Goal: Task Accomplishment & Management: Use online tool/utility

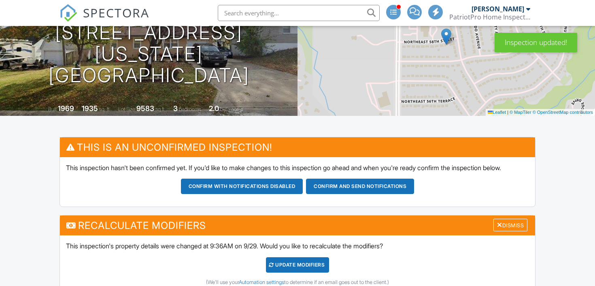
scroll to position [109, 0]
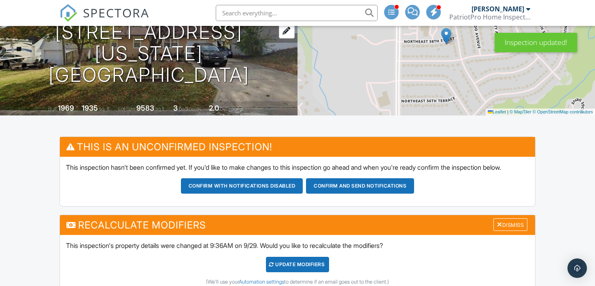
click at [254, 43] on h1 "5105 NE 58th St Kansas City, MO 64119" at bounding box center [149, 53] width 272 height 64
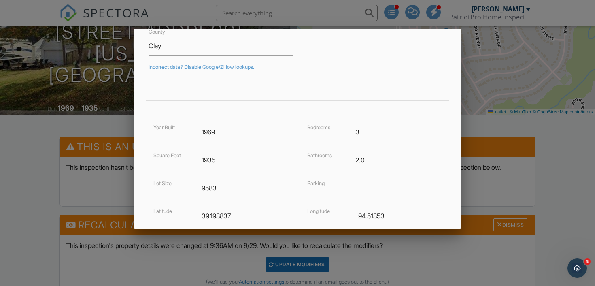
scroll to position [119, 0]
click at [228, 159] on input "1935" at bounding box center [245, 158] width 87 height 20
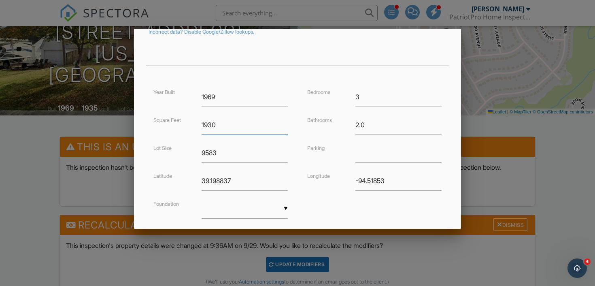
scroll to position [205, 0]
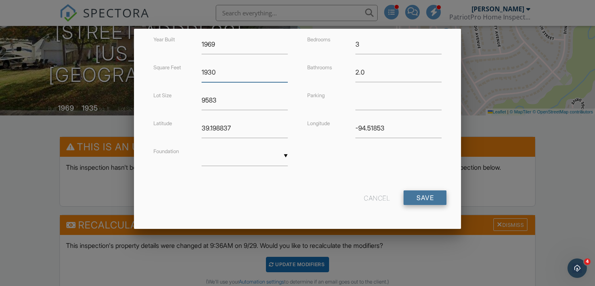
type input "1930"
click at [425, 199] on input "Save" at bounding box center [425, 197] width 43 height 15
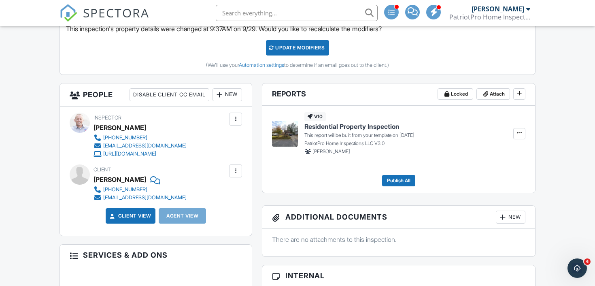
scroll to position [280, 0]
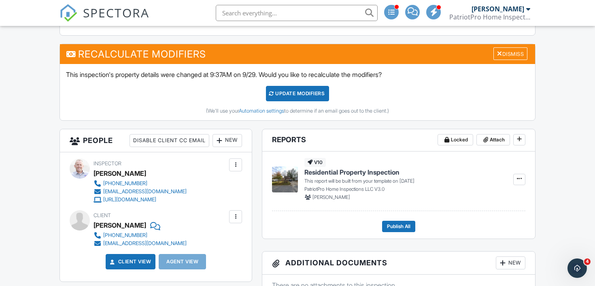
click at [312, 101] on div "UPDATE Modifiers" at bounding box center [298, 93] width 64 height 15
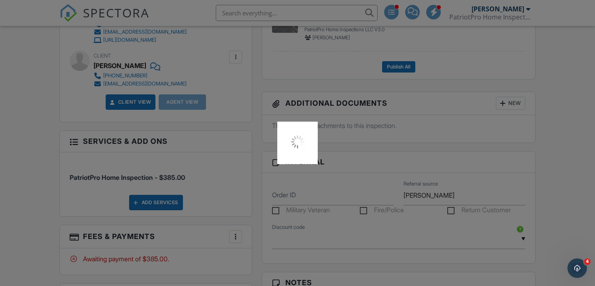
scroll to position [466, 0]
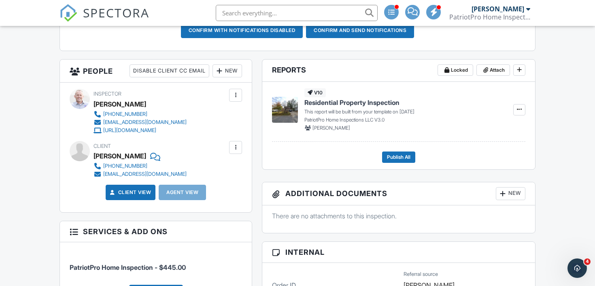
scroll to position [261, 0]
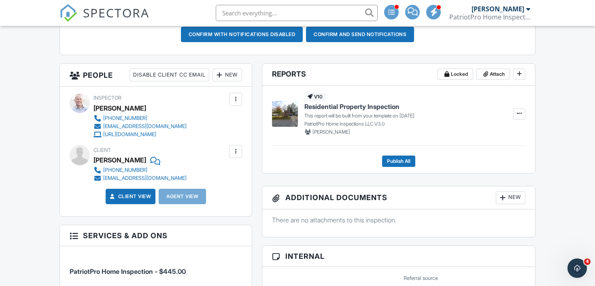
click at [224, 81] on div "New" at bounding box center [228, 74] width 30 height 13
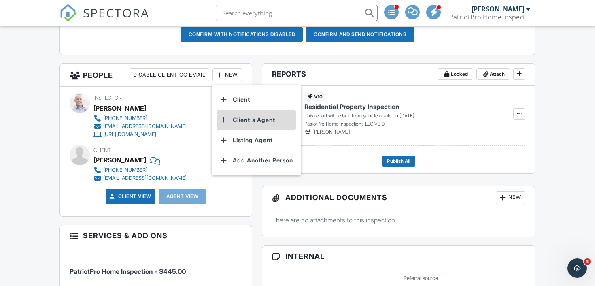
click at [235, 130] on li "Client's Agent" at bounding box center [257, 120] width 80 height 20
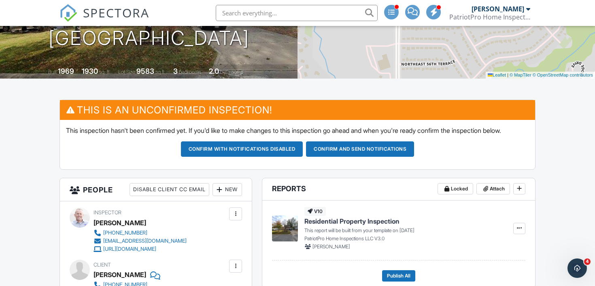
scroll to position [141, 0]
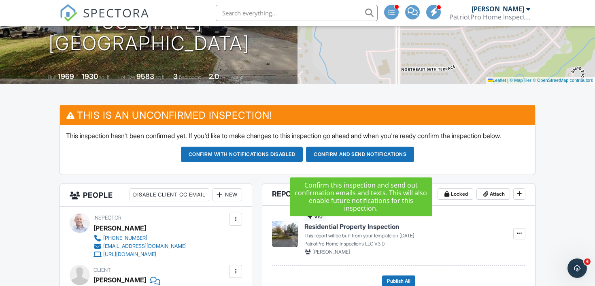
click at [384, 162] on button "Confirm and send notifications" at bounding box center [360, 154] width 108 height 15
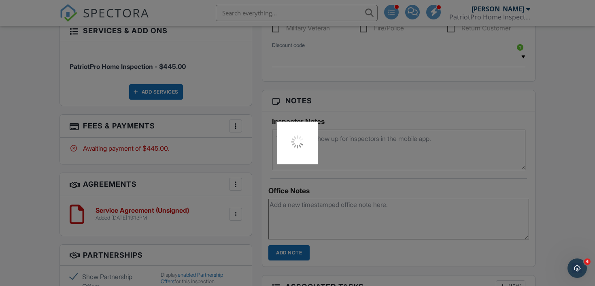
scroll to position [543, 0]
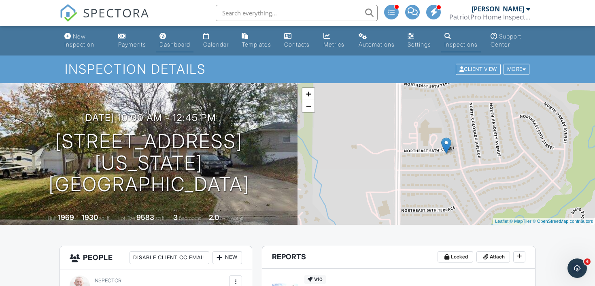
click at [182, 41] on div "Dashboard" at bounding box center [175, 44] width 31 height 7
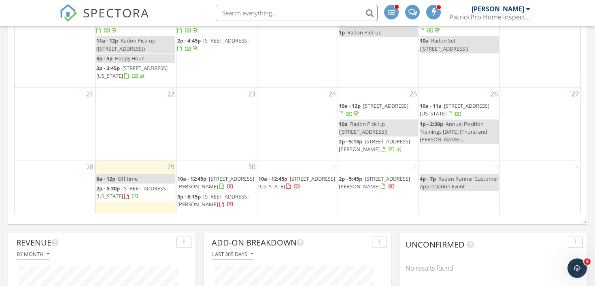
scroll to position [619, 0]
click at [465, 167] on div "3 4p - 7p Radon Runner Customer Appreciation Event" at bounding box center [459, 185] width 81 height 53
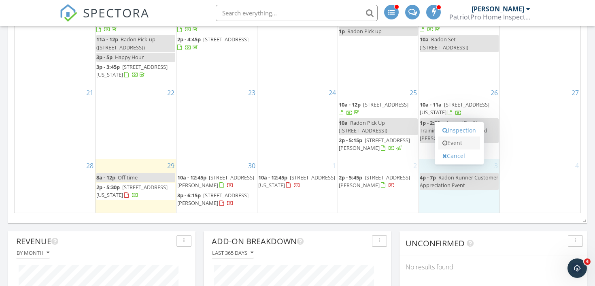
click at [461, 144] on link "Event" at bounding box center [460, 143] width 42 height 13
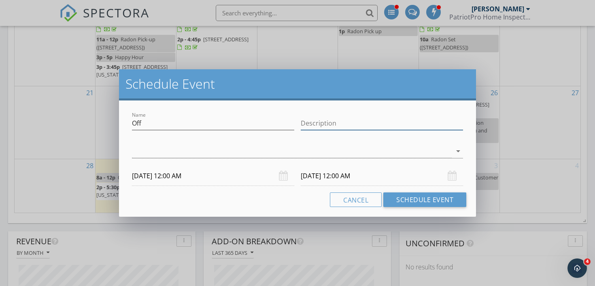
click at [354, 119] on input "Description" at bounding box center [382, 123] width 162 height 13
type input "off"
click at [273, 146] on div at bounding box center [292, 151] width 320 height 13
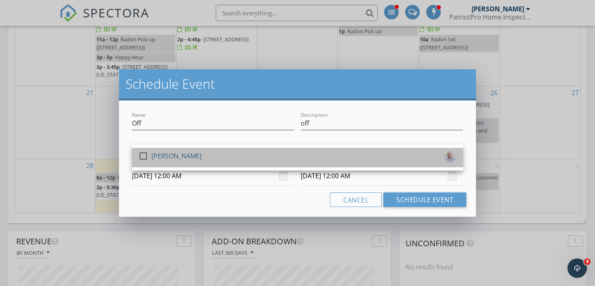
click at [248, 159] on div "check_box_outline_blank [PERSON_NAME]" at bounding box center [298, 157] width 318 height 16
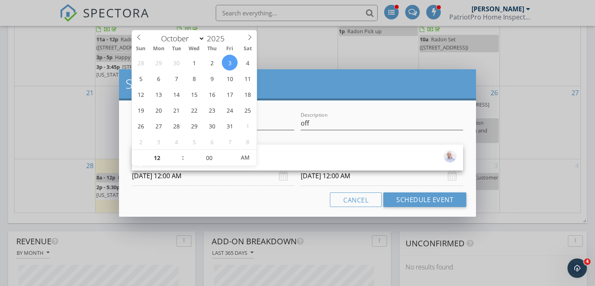
click at [241, 177] on input "[DATE] 12:00 AM" at bounding box center [213, 176] width 162 height 20
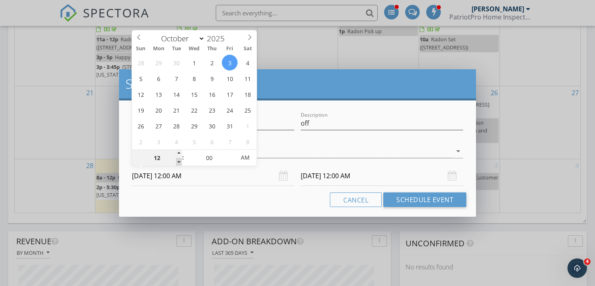
type input "11"
type input "[DATE] 11:00 PM"
click at [179, 163] on span at bounding box center [179, 162] width 6 height 8
type input "[DATE] 11:00 PM"
type input "10"
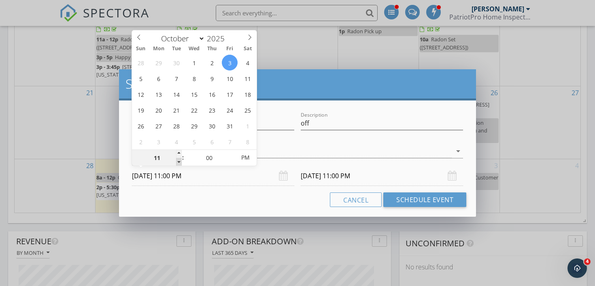
type input "[DATE] 10:00 PM"
click at [179, 163] on span at bounding box center [179, 162] width 6 height 8
type input "09"
type input "[DATE] 9:00 PM"
click at [179, 163] on span at bounding box center [179, 162] width 6 height 8
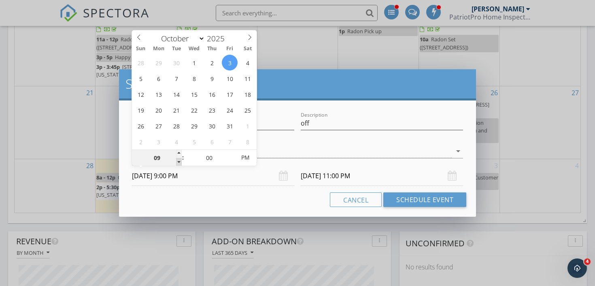
type input "08"
type input "[DATE] 8:00 PM"
click at [179, 163] on span at bounding box center [179, 162] width 6 height 8
type input "[DATE] 8:00 PM"
type input "07"
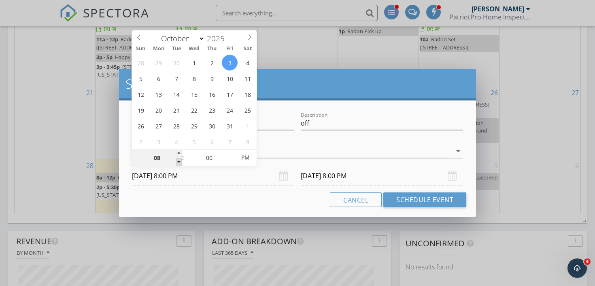
type input "[DATE] 7:00 PM"
click at [181, 164] on span at bounding box center [179, 162] width 6 height 8
type input "[DATE] 7:00 PM"
type input "08"
type input "[DATE] 8:00 PM"
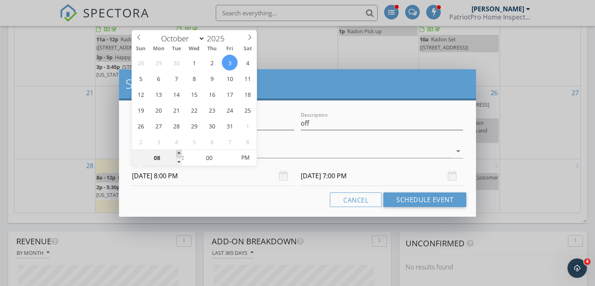
click at [181, 154] on span at bounding box center [179, 154] width 6 height 8
type input "09"
type input "[DATE] 9:00 PM"
click at [181, 154] on span at bounding box center [179, 154] width 6 height 8
type input "[DATE] 9:00 PM"
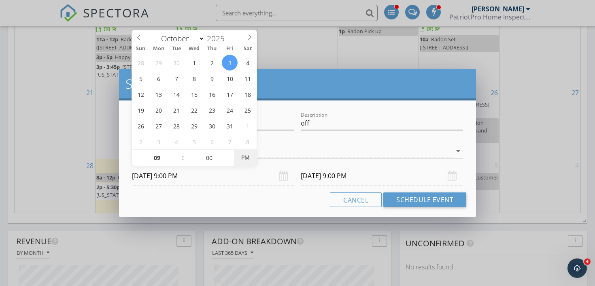
type input "[DATE] 9:00 AM"
click at [242, 156] on span "AM" at bounding box center [245, 157] width 22 height 16
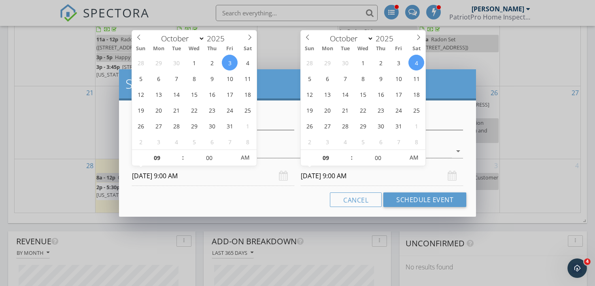
click at [369, 180] on input "[DATE] 9:00 AM" at bounding box center [382, 176] width 162 height 20
type input "[DATE] 9:00 AM"
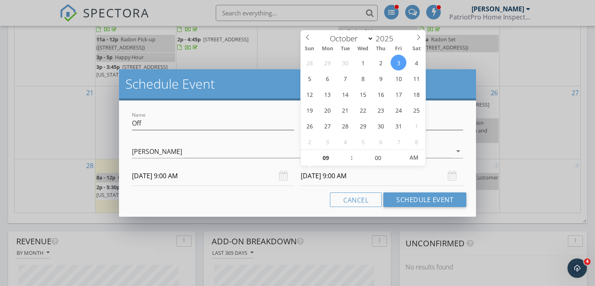
click at [432, 183] on input "[DATE] 9:00 AM" at bounding box center [382, 176] width 162 height 20
type input "10"
type input "[DATE] 10:00 AM"
click at [350, 153] on span at bounding box center [348, 154] width 6 height 8
type input "11"
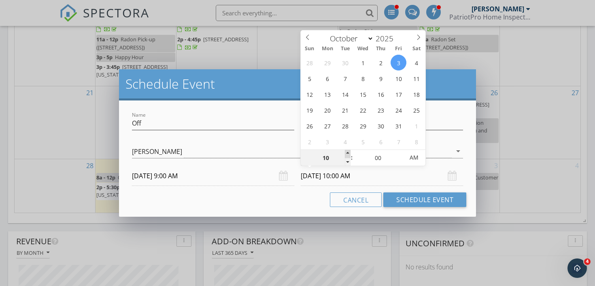
type input "[DATE] 11:00 AM"
click at [350, 153] on span at bounding box center [348, 154] width 6 height 8
type input "12"
type input "[DATE] 12:00 PM"
click at [350, 153] on span at bounding box center [348, 154] width 6 height 8
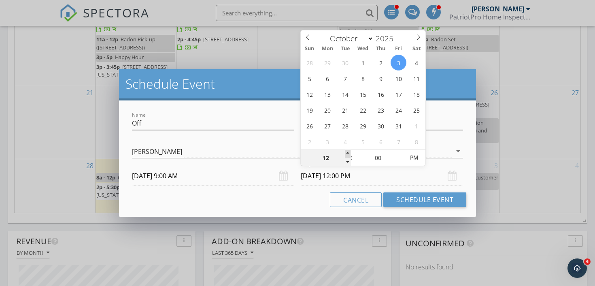
type input "01"
type input "[DATE] 1:00 PM"
click at [350, 153] on span at bounding box center [348, 154] width 6 height 8
type input "02"
type input "[DATE] 2:00 PM"
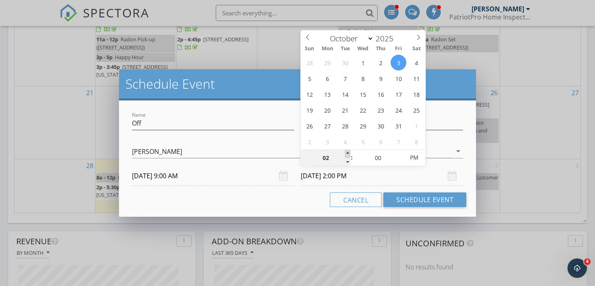
click at [350, 153] on span at bounding box center [348, 154] width 6 height 8
type input "01"
type input "[DATE] 1:00 PM"
click at [349, 161] on span at bounding box center [348, 162] width 6 height 8
type input "12"
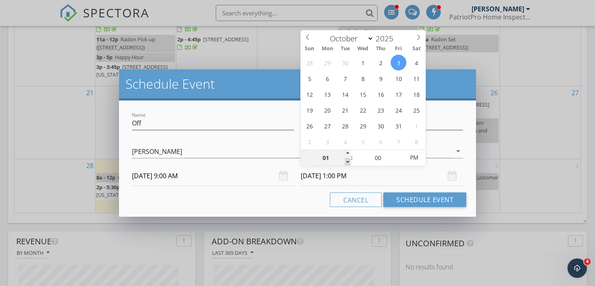
type input "[DATE] 12:00 PM"
click at [349, 161] on span at bounding box center [348, 162] width 6 height 8
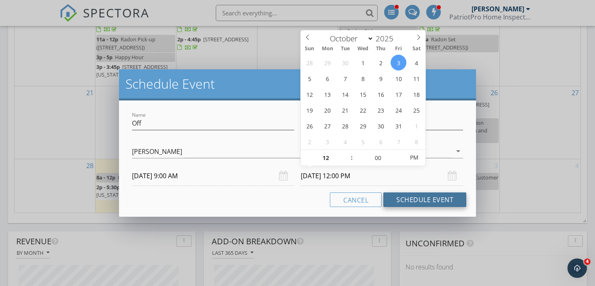
click at [440, 200] on button "Schedule Event" at bounding box center [425, 199] width 83 height 15
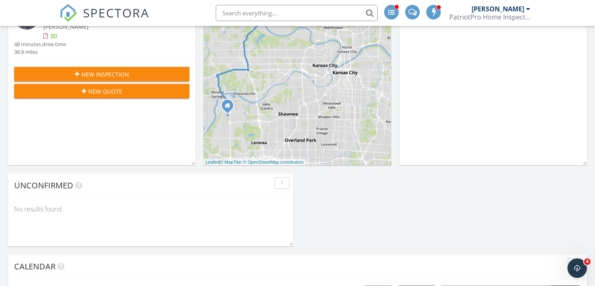
scroll to position [178, 0]
